Goal: Transaction & Acquisition: Purchase product/service

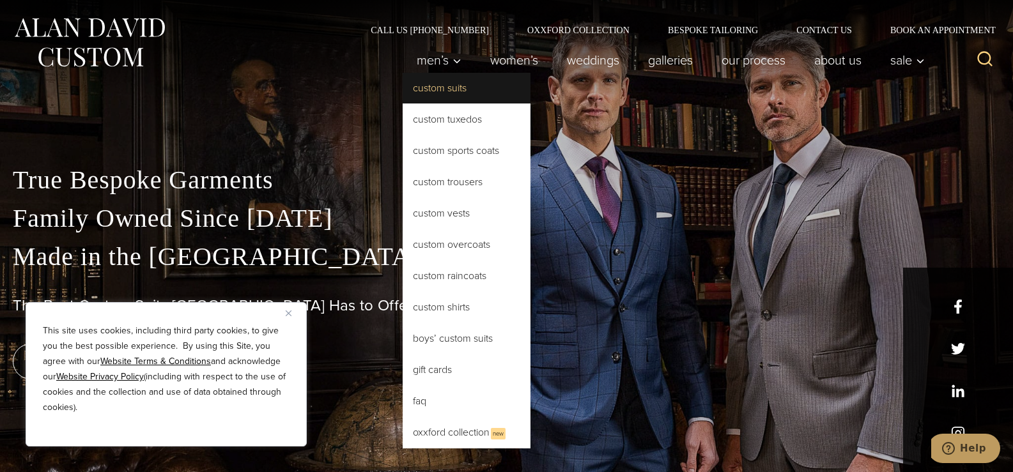
click at [443, 100] on link "Custom Suits" at bounding box center [467, 88] width 128 height 31
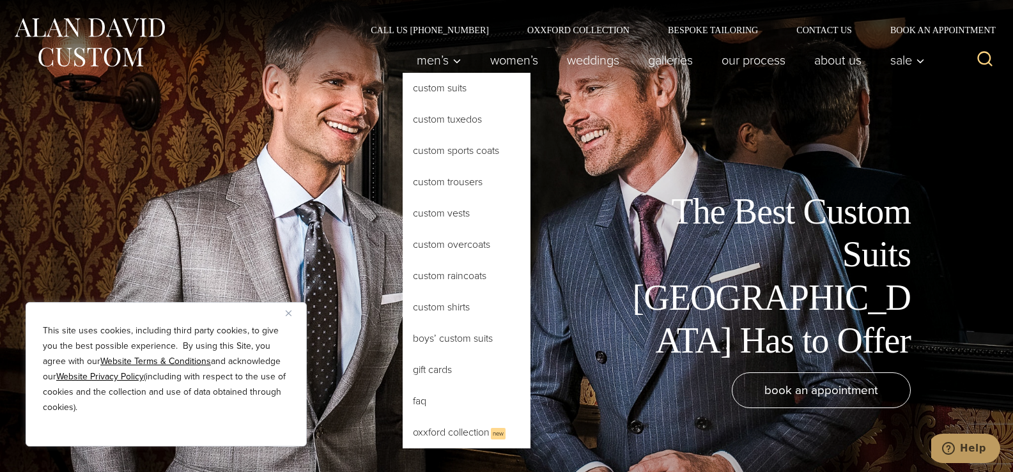
click at [444, 82] on link "Custom Suits" at bounding box center [467, 88] width 128 height 31
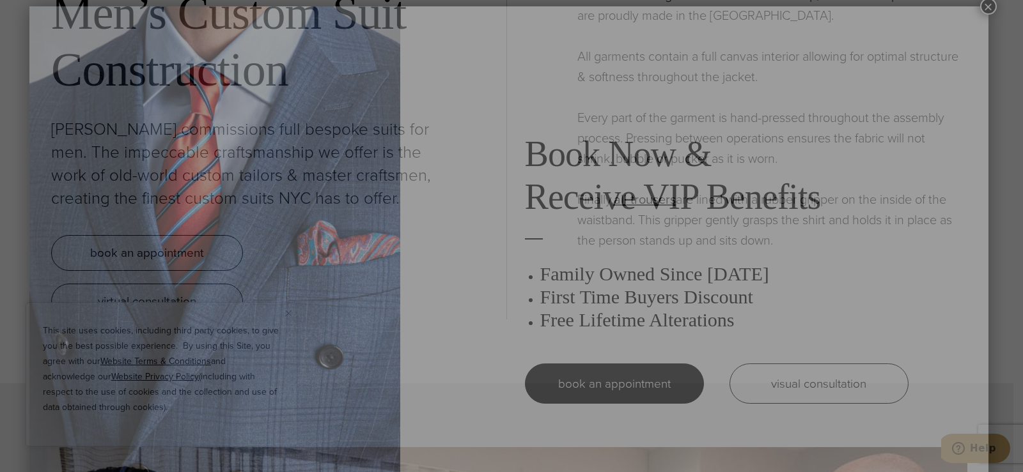
scroll to position [6, 0]
